Goal: Task Accomplishment & Management: Use online tool/utility

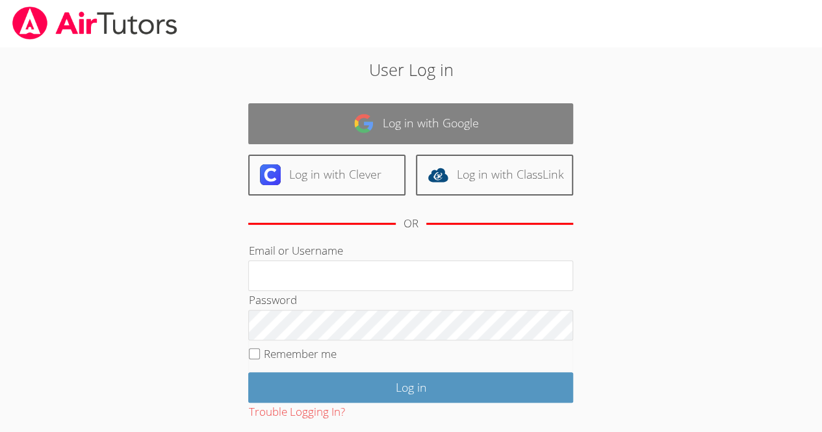
click at [513, 122] on link "Log in with Google" at bounding box center [410, 123] width 325 height 41
click at [511, 130] on link "Log in with Google" at bounding box center [410, 123] width 325 height 41
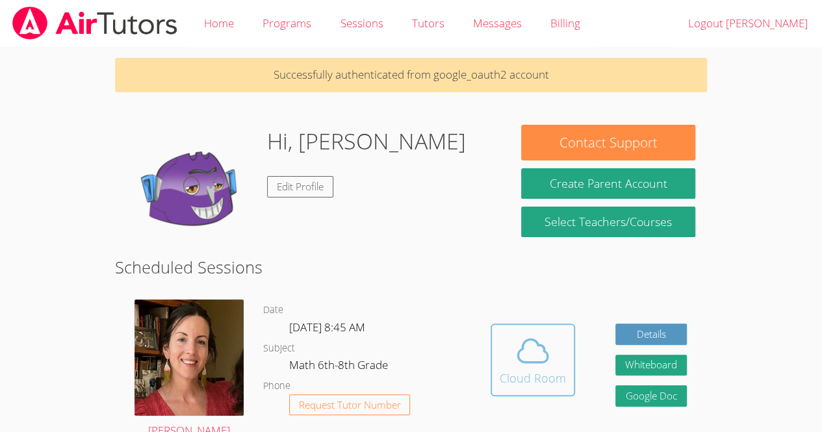
click at [523, 363] on icon at bounding box center [533, 351] width 30 height 23
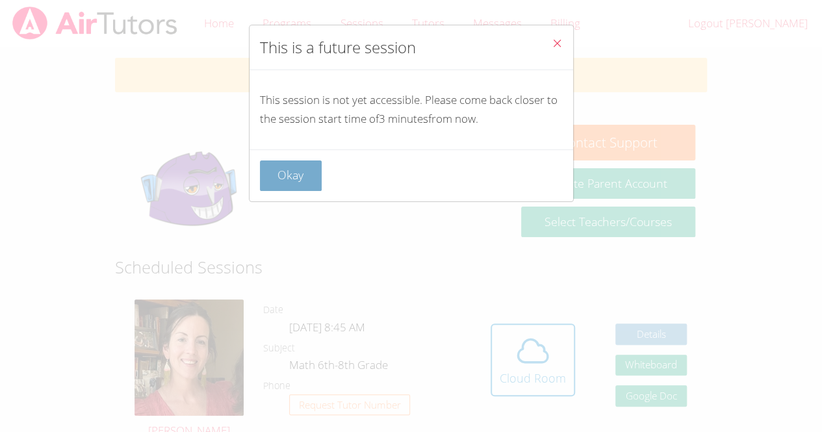
click at [302, 172] on button "Okay" at bounding box center [291, 176] width 62 height 31
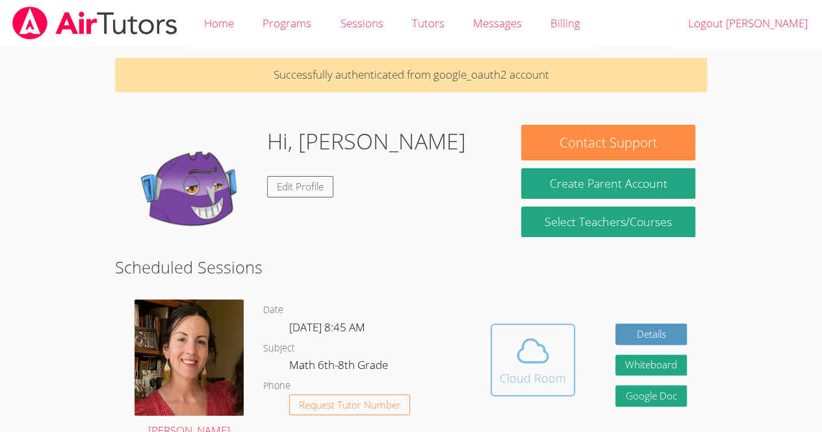
click at [527, 373] on div "Cloud Room" at bounding box center [533, 378] width 66 height 18
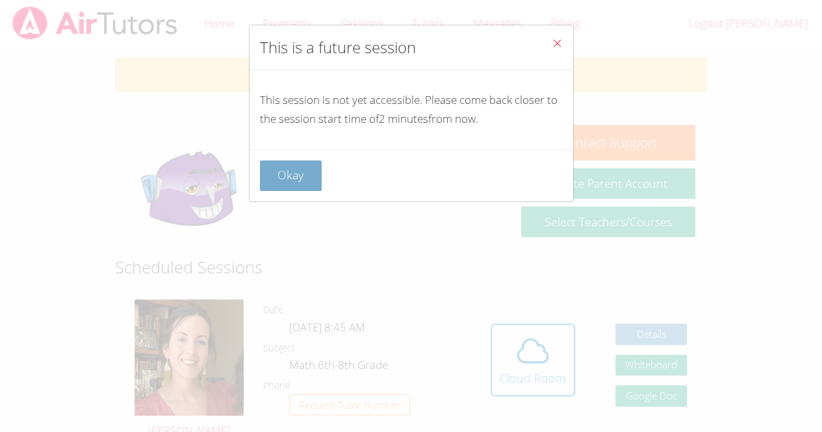
click at [301, 169] on button "Okay" at bounding box center [291, 176] width 62 height 31
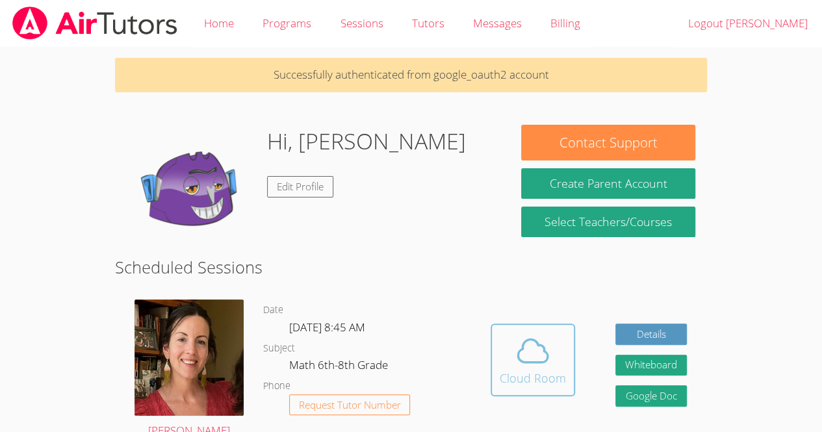
click at [572, 359] on button "Cloud Room" at bounding box center [533, 360] width 85 height 73
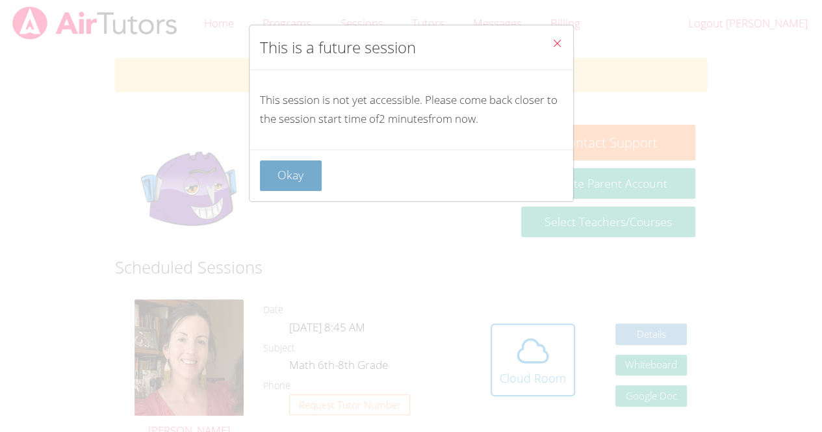
click at [312, 161] on button "Okay" at bounding box center [291, 176] width 62 height 31
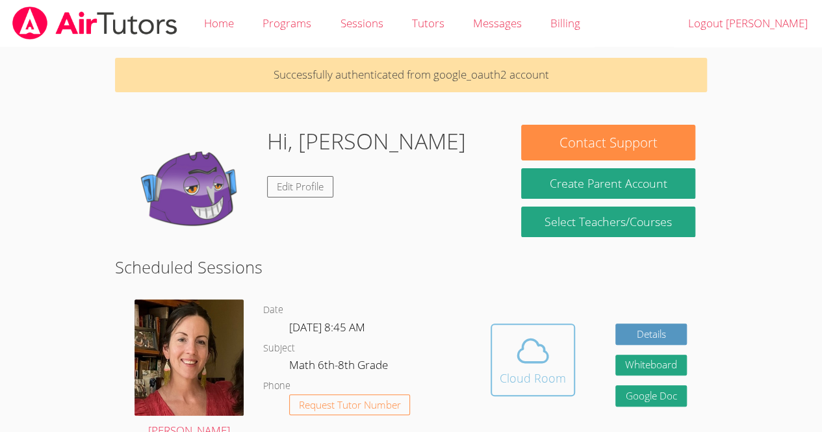
click at [536, 341] on icon at bounding box center [533, 351] width 30 height 23
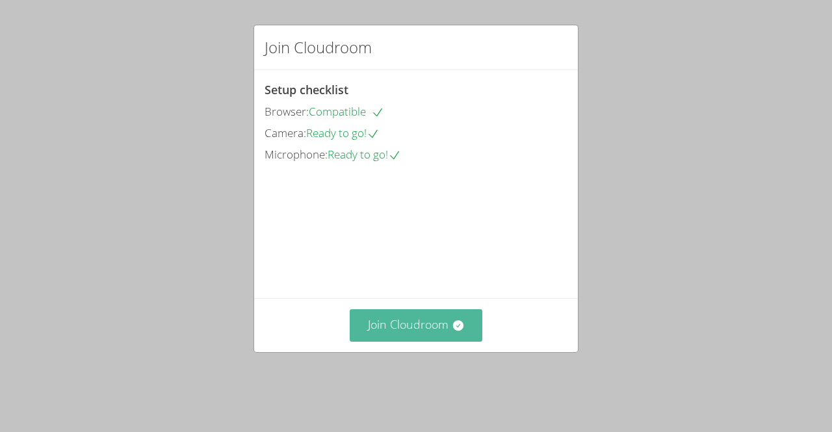
click at [452, 335] on button "Join Cloudroom" at bounding box center [416, 325] width 133 height 32
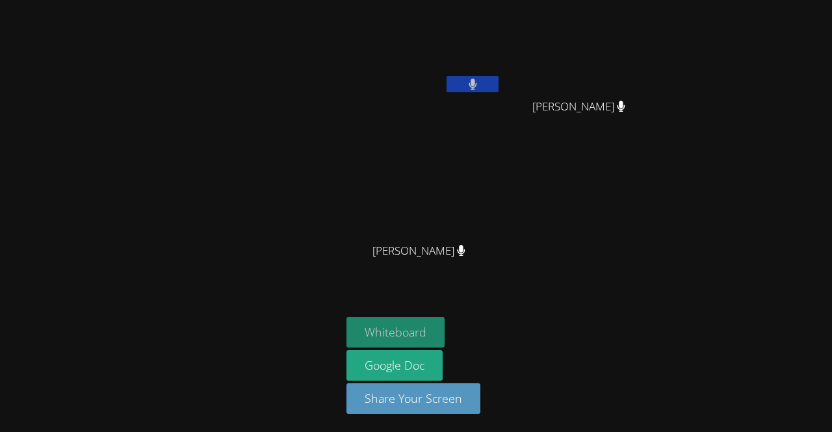
click at [428, 341] on button "Whiteboard" at bounding box center [395, 332] width 98 height 31
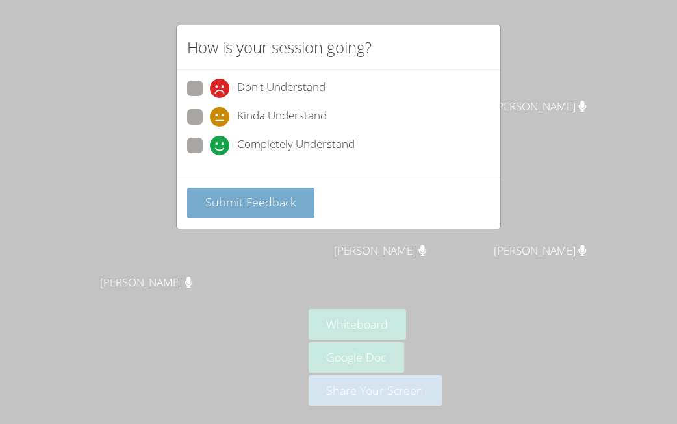
click at [300, 208] on button "Submit Feedback" at bounding box center [250, 203] width 127 height 31
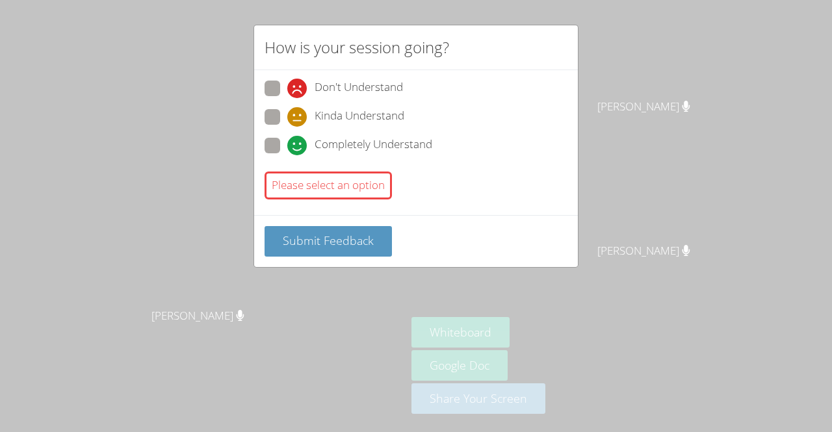
click at [267, 131] on div "Don't Understand Kinda Understand Completely Understand" at bounding box center [416, 121] width 303 height 81
click at [287, 155] on span at bounding box center [287, 155] width 0 height 0
click at [287, 145] on input "Completely Understand" at bounding box center [292, 143] width 11 height 11
radio input "true"
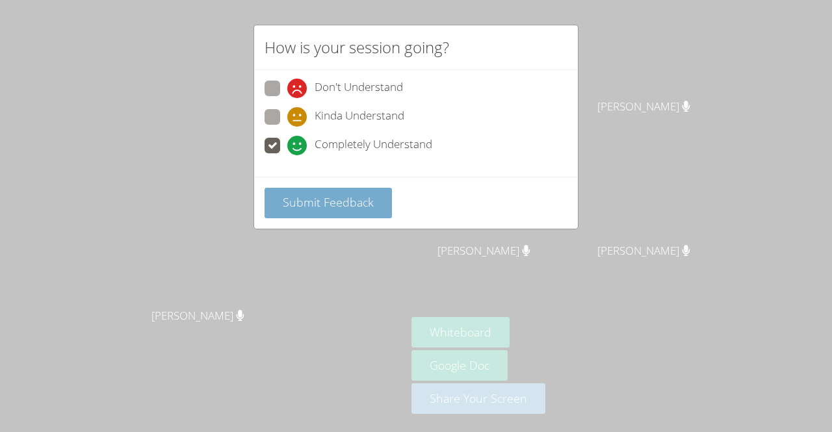
click at [306, 196] on span "Submit Feedback" at bounding box center [328, 202] width 91 height 16
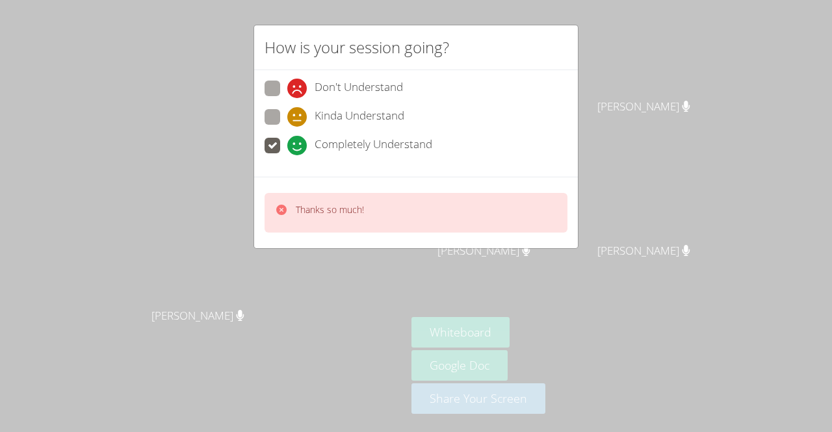
click at [280, 210] on icon at bounding box center [281, 210] width 10 height 10
